Goal: Task Accomplishment & Management: Use online tool/utility

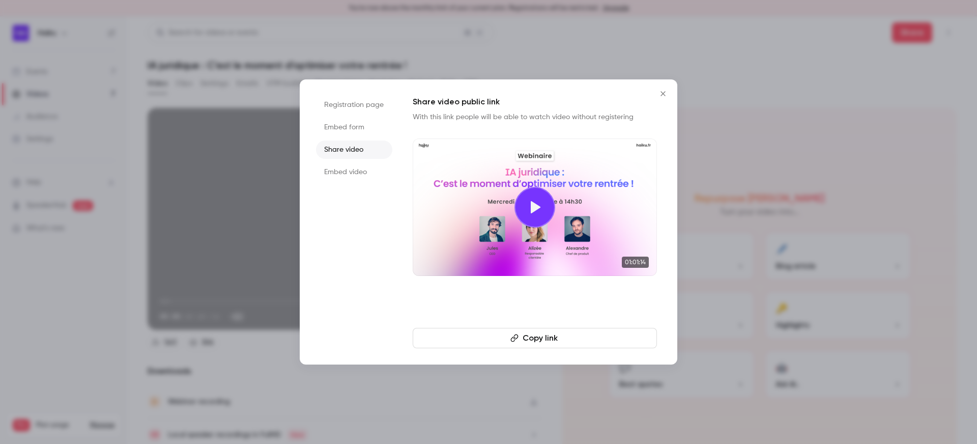
click at [664, 93] on icon "Close" at bounding box center [663, 94] width 12 height 8
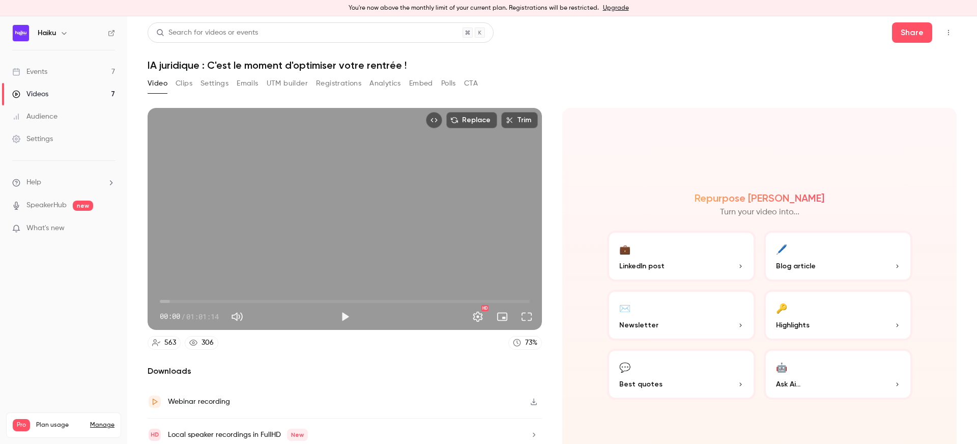
click at [58, 68] on link "Events 7" at bounding box center [63, 72] width 127 height 22
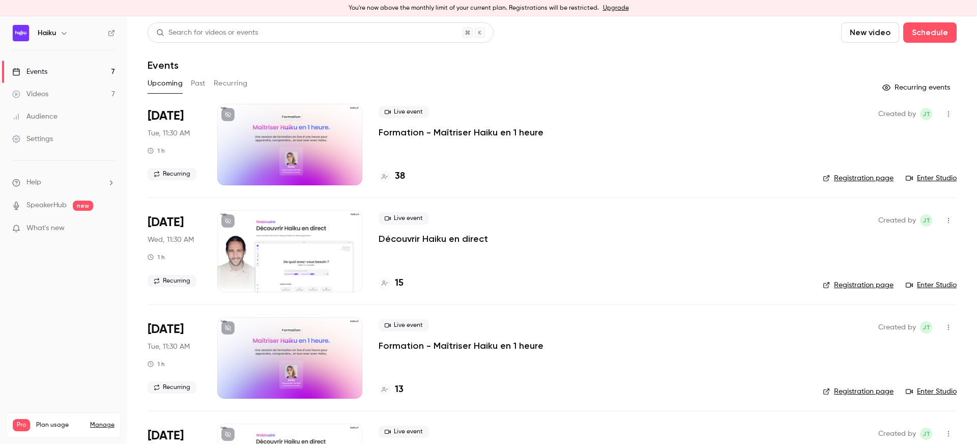
click at [405, 68] on div "Events" at bounding box center [552, 65] width 809 height 12
click at [924, 180] on link "Enter Studio" at bounding box center [930, 178] width 51 height 10
click at [231, 82] on button "Recurring" at bounding box center [231, 83] width 34 height 16
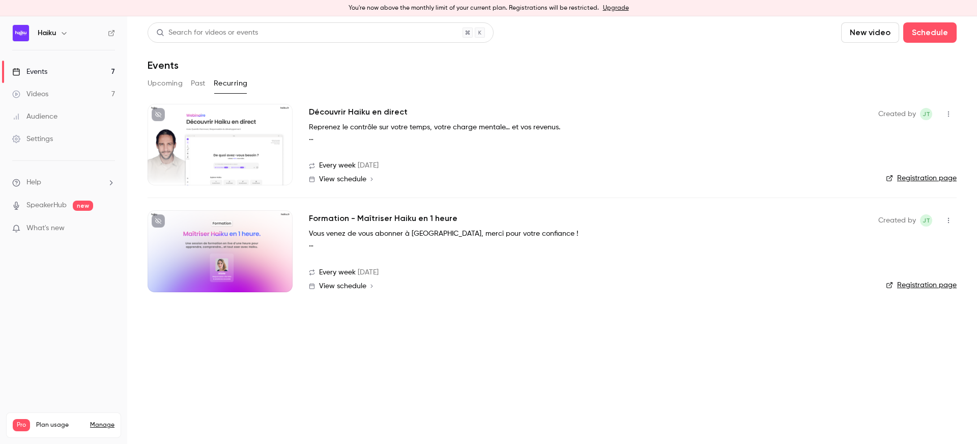
click at [898, 285] on link "Registration page" at bounding box center [921, 285] width 71 height 10
